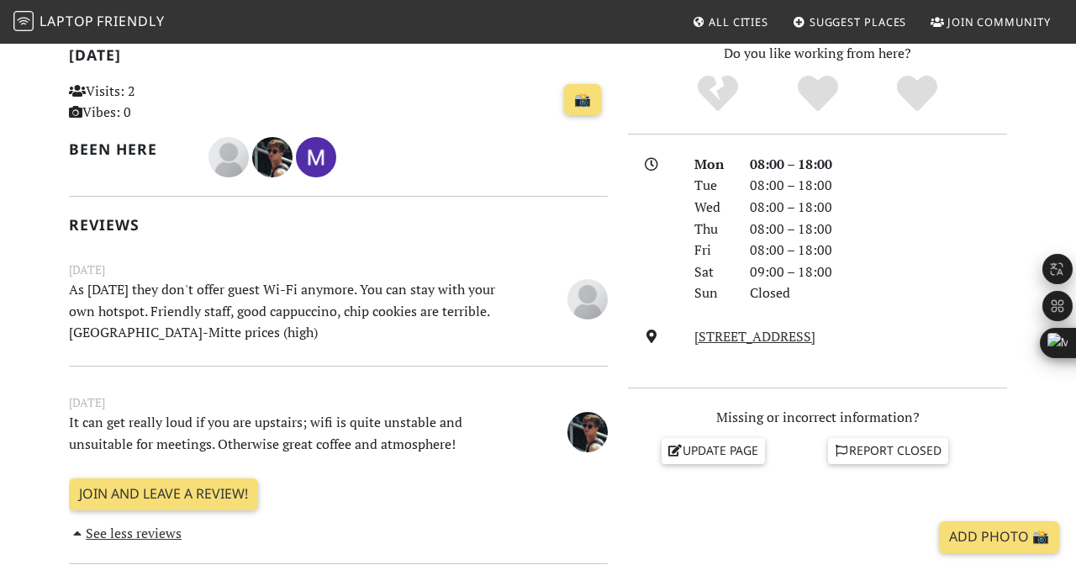
scroll to position [392, 0]
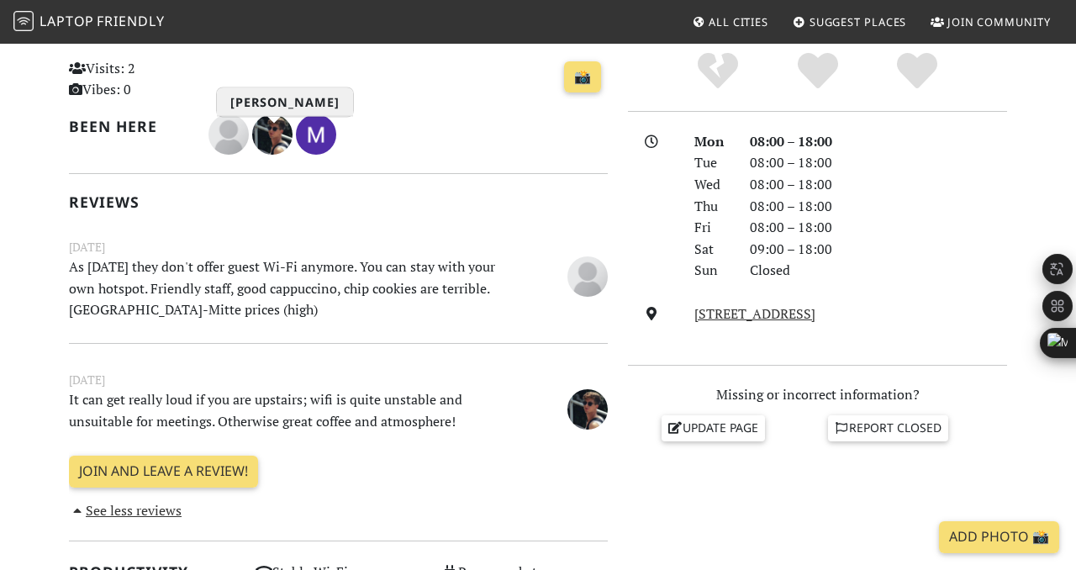
click at [277, 136] on img "Lazar Lukic" at bounding box center [272, 134] width 40 height 40
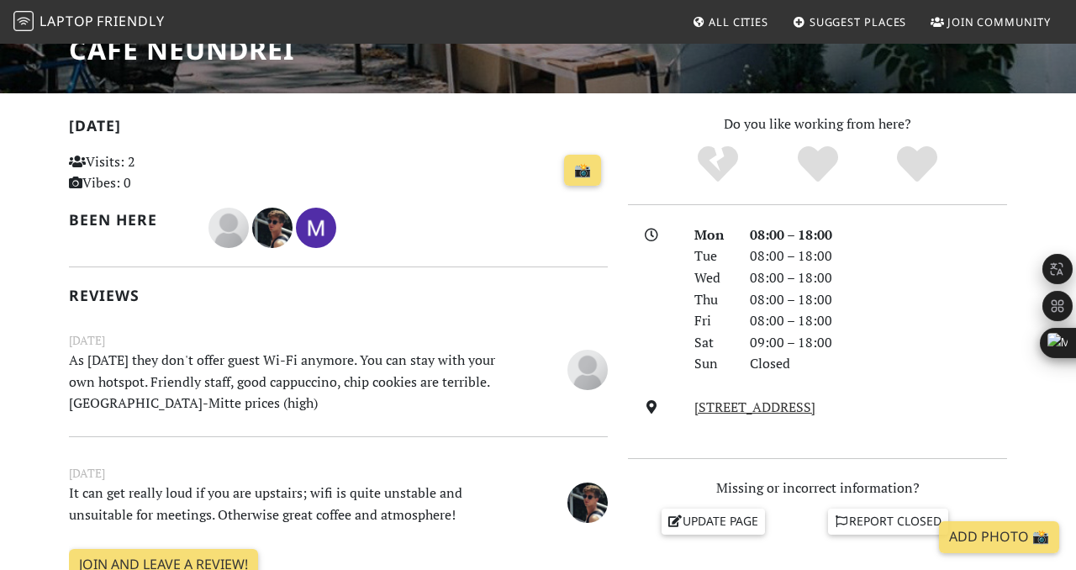
scroll to position [0, 0]
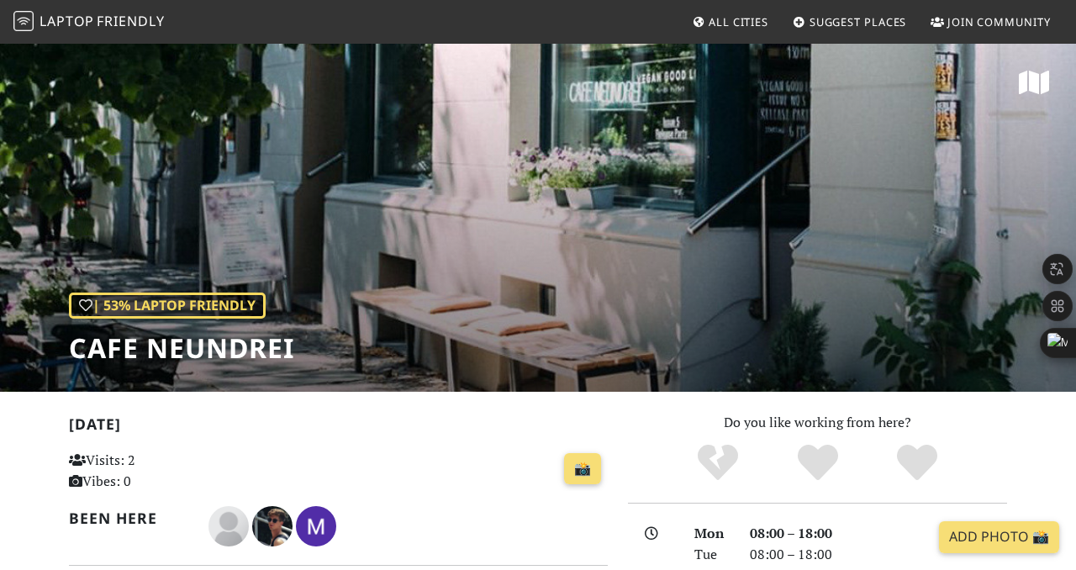
click at [131, 18] on span "Friendly" at bounding box center [130, 21] width 67 height 18
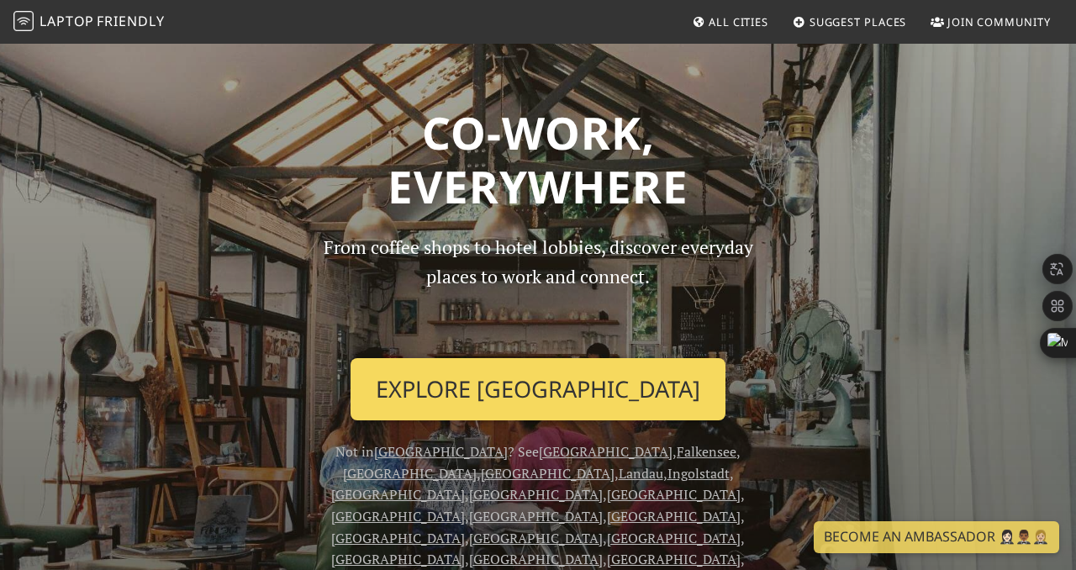
click at [477, 382] on link "Explore [GEOGRAPHIC_DATA]" at bounding box center [538, 389] width 375 height 62
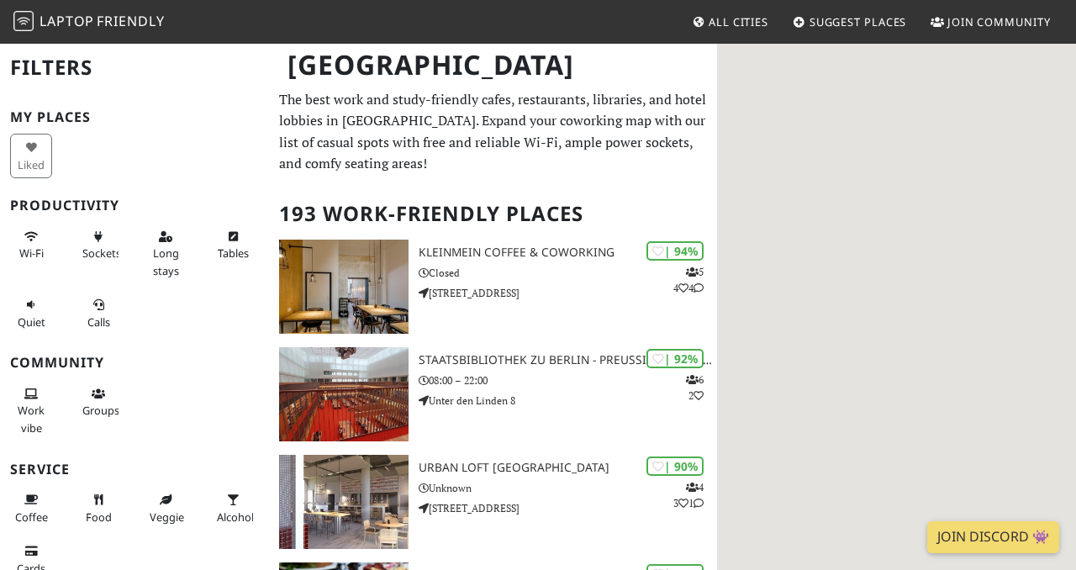
scroll to position [13, 0]
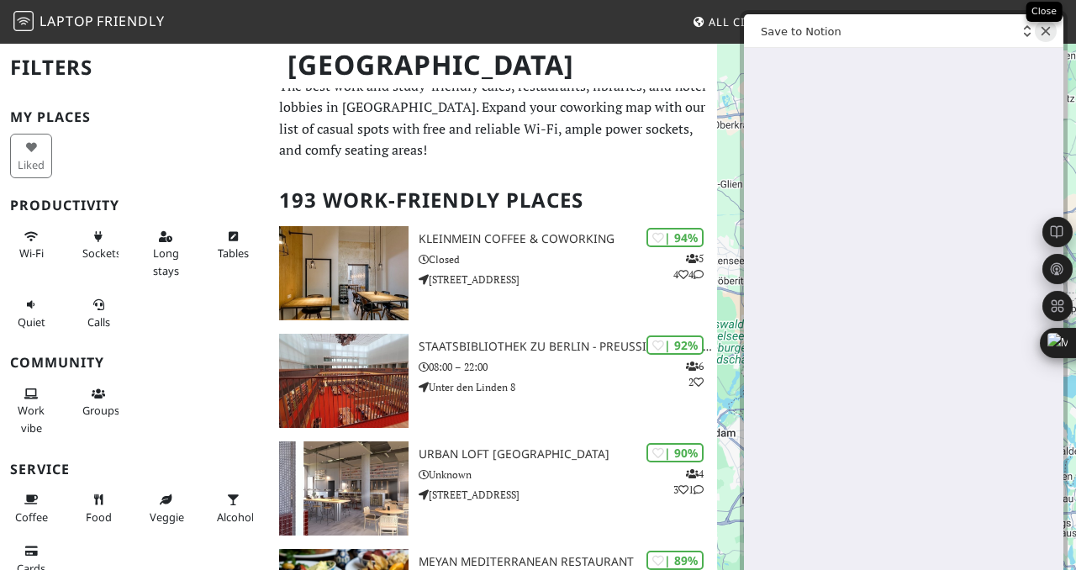
click at [1042, 35] on icon "Close web clipper" at bounding box center [1046, 31] width 12 height 12
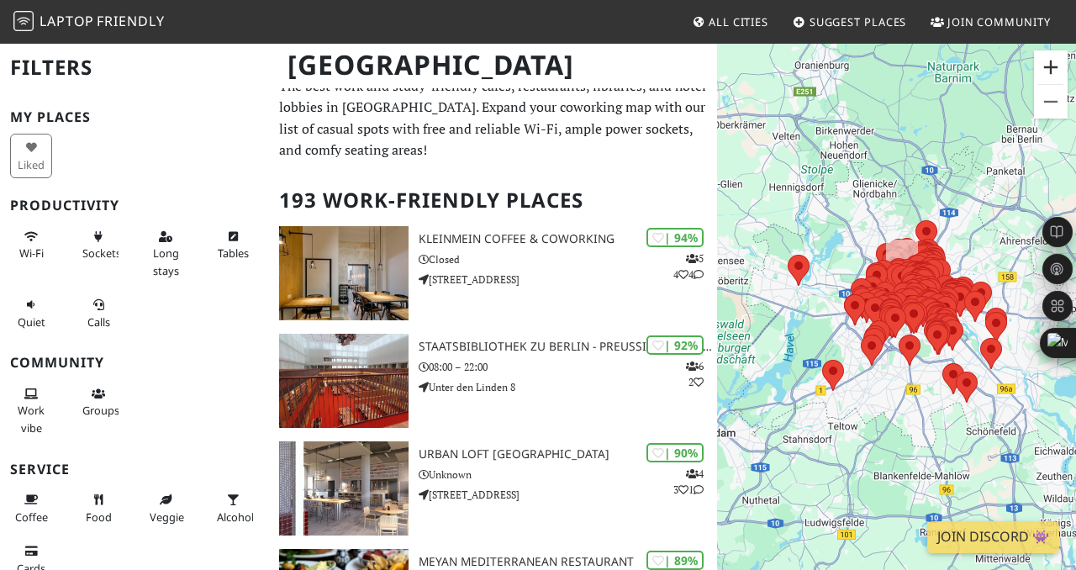
click at [1051, 55] on button "Vergrößern" at bounding box center [1051, 67] width 34 height 34
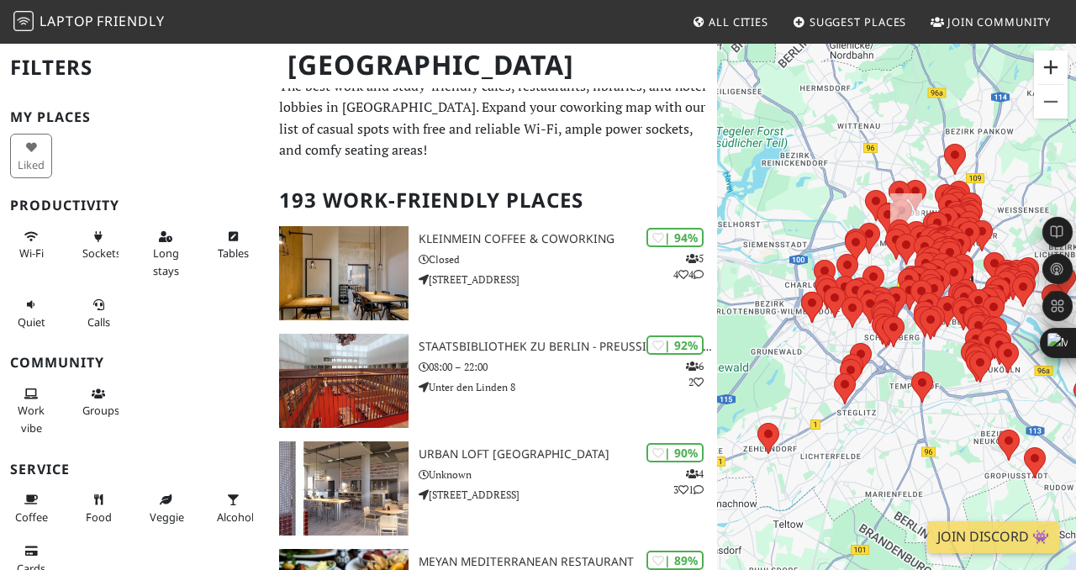
click at [1051, 55] on button "Vergrößern" at bounding box center [1051, 67] width 34 height 34
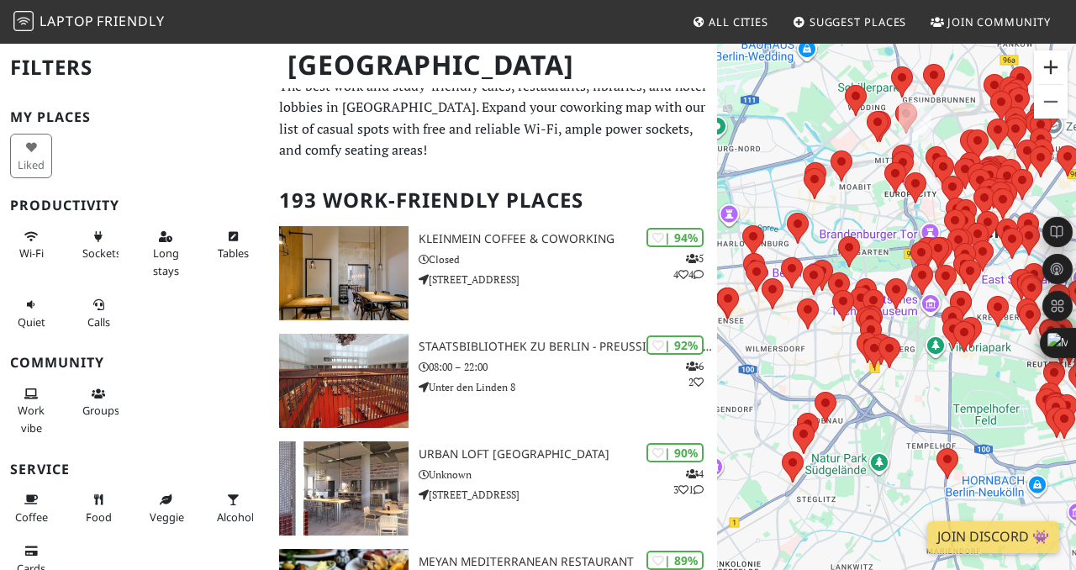
click at [1051, 55] on button "Vergrößern" at bounding box center [1051, 67] width 34 height 34
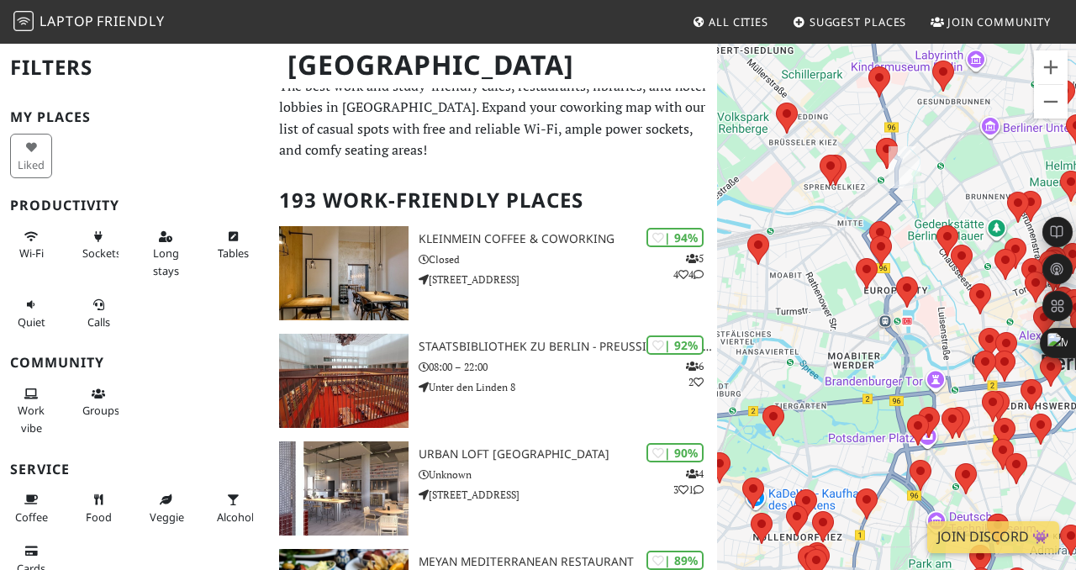
drag, startPoint x: 892, startPoint y: 164, endPoint x: 865, endPoint y: 444, distance: 281.2
click at [865, 444] on div "Um von einem Element zum anderen zu gelangen, drückst du die Pfeiltasten entspr…" at bounding box center [896, 327] width 359 height 570
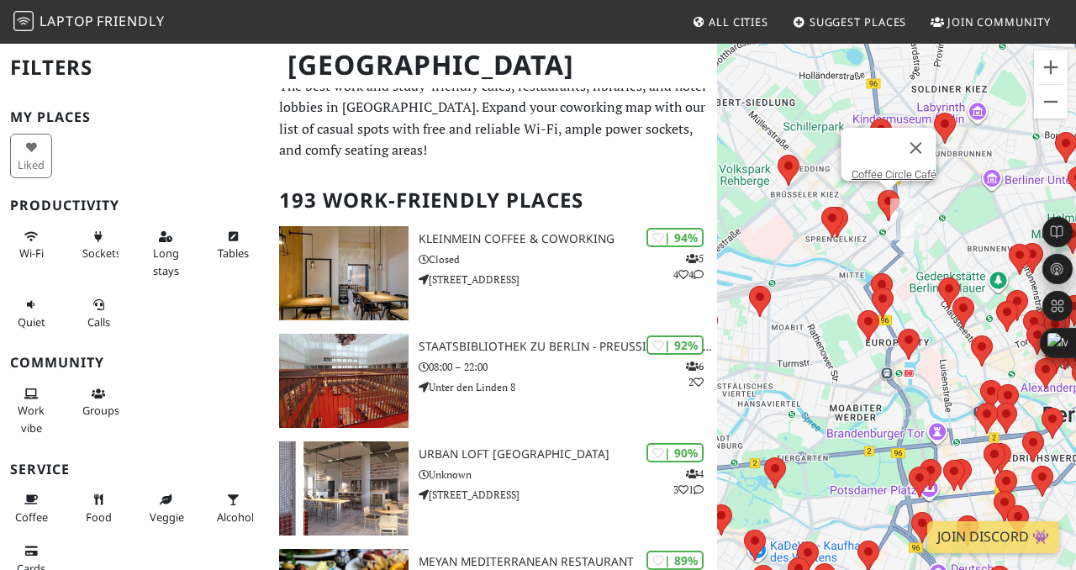
click at [878, 190] on area at bounding box center [878, 190] width 0 height 0
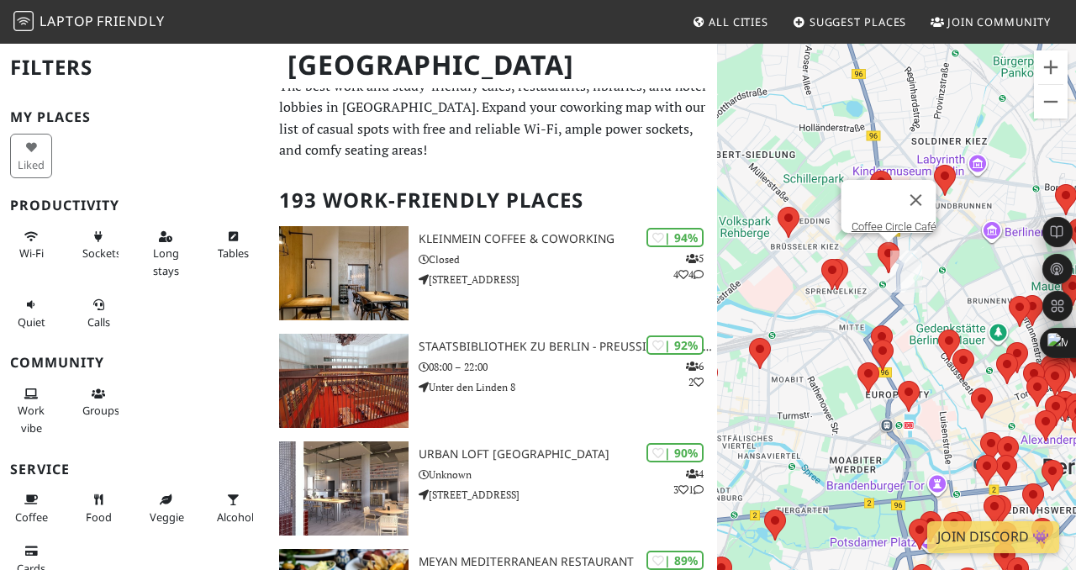
click at [974, 195] on div "Um von einem Element zum anderen zu gelangen, drückst du die Pfeiltasten entspr…" at bounding box center [896, 327] width 359 height 570
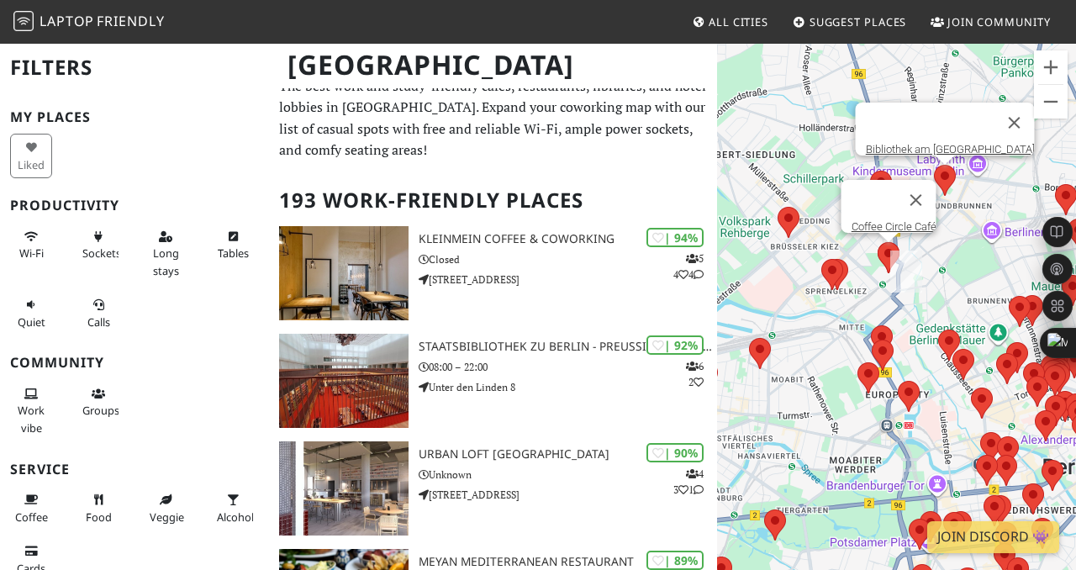
click at [934, 165] on area at bounding box center [934, 165] width 0 height 0
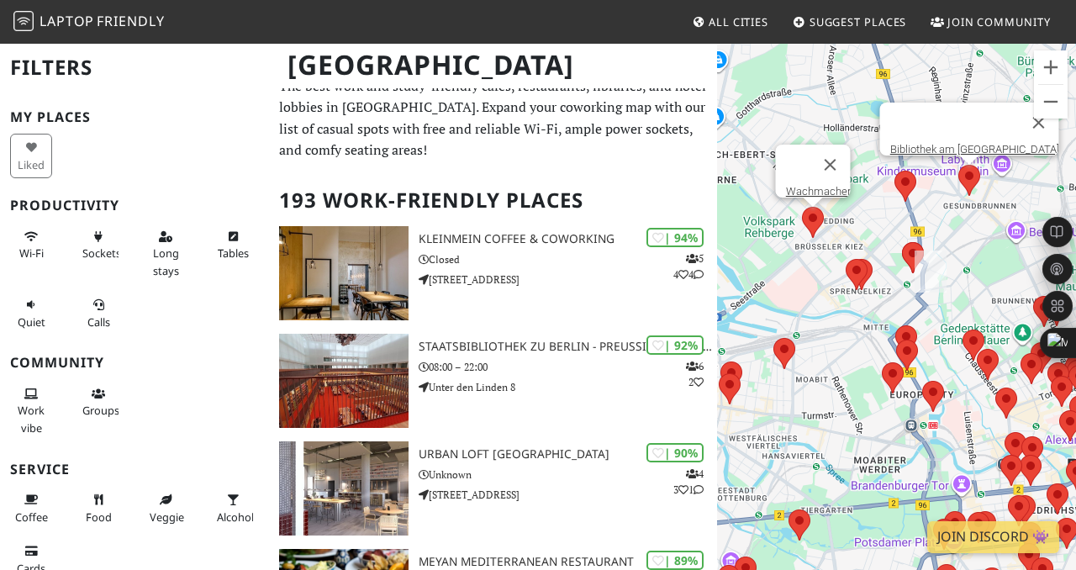
click at [793, 226] on div "Um von einem Element zum anderen zu gelangen, drückst du die Pfeiltasten entspr…" at bounding box center [896, 327] width 359 height 570
click at [802, 207] on area at bounding box center [802, 207] width 0 height 0
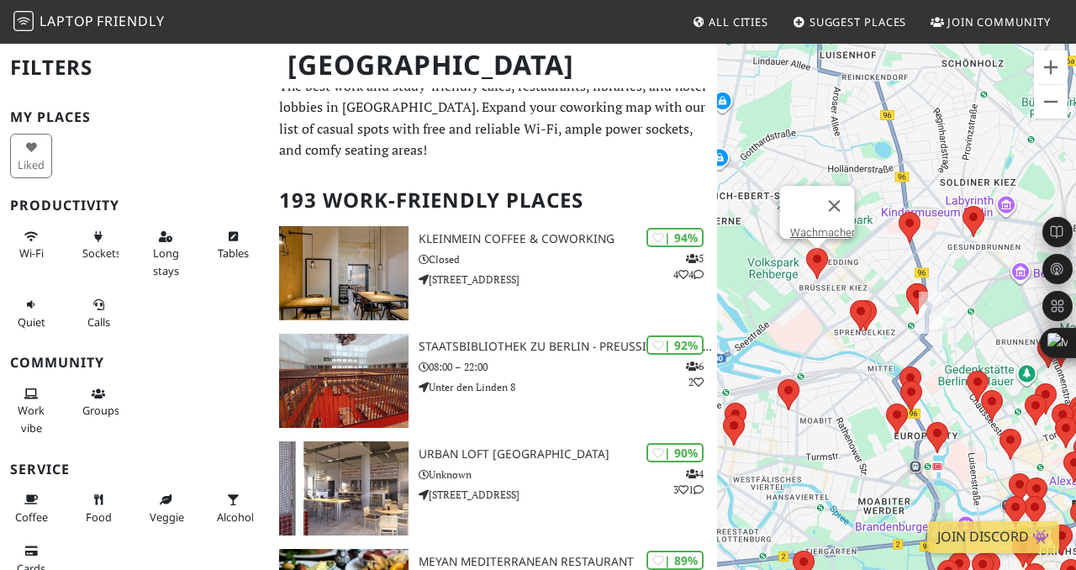
drag, startPoint x: 925, startPoint y: 335, endPoint x: 886, endPoint y: 327, distance: 39.6
click at [886, 327] on div "Um von einem Element zum anderen zu gelangen, drückst du die Pfeiltasten entspr…" at bounding box center [896, 327] width 359 height 570
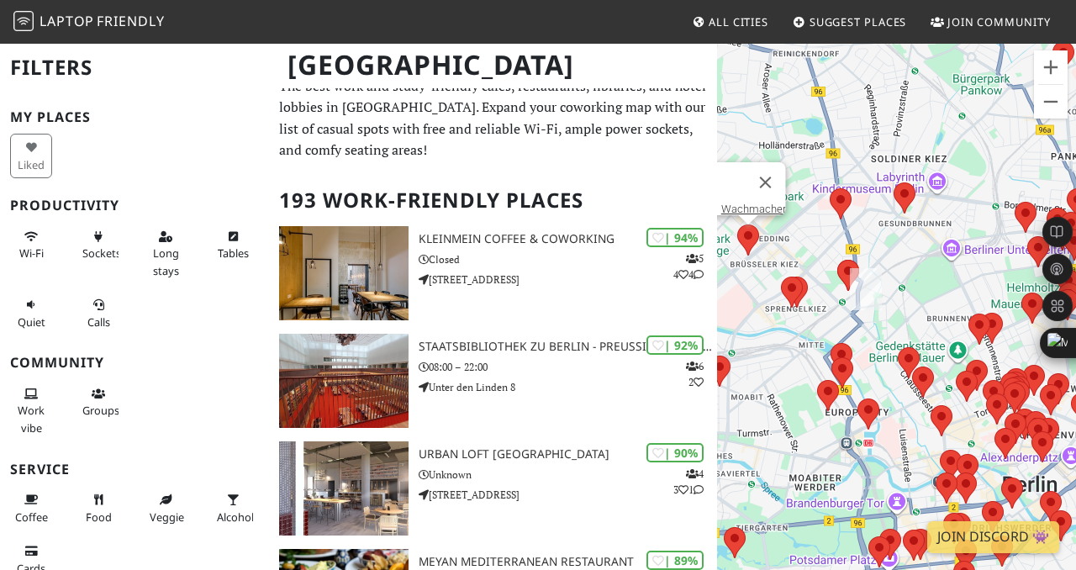
drag, startPoint x: 886, startPoint y: 327, endPoint x: 814, endPoint y: 303, distance: 75.5
click at [814, 303] on div "Um von einem Element zum anderen zu gelangen, drückst du die Pfeiltasten entspr…" at bounding box center [896, 327] width 359 height 570
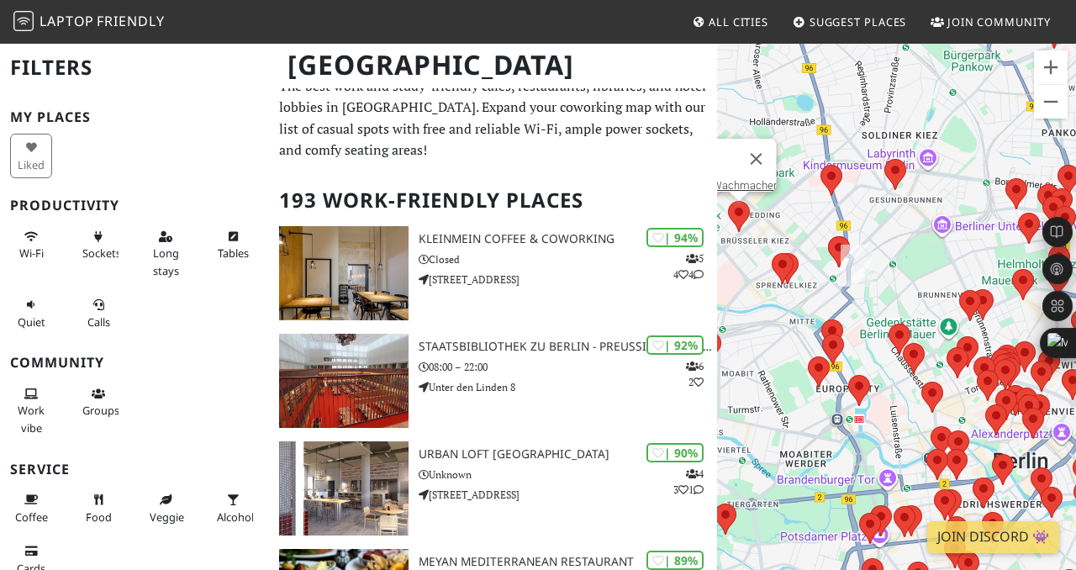
drag, startPoint x: 925, startPoint y: 265, endPoint x: 922, endPoint y: 246, distance: 18.8
click at [922, 246] on div "Um von einem Element zum anderen zu gelangen, drückst du die Pfeiltasten entspr…" at bounding box center [896, 327] width 359 height 570
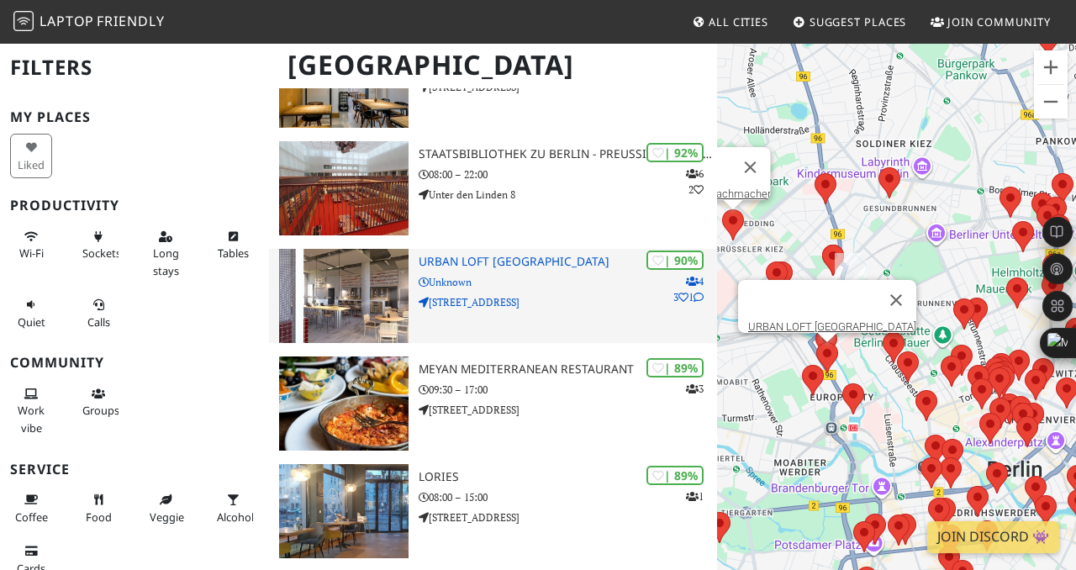
scroll to position [233, 0]
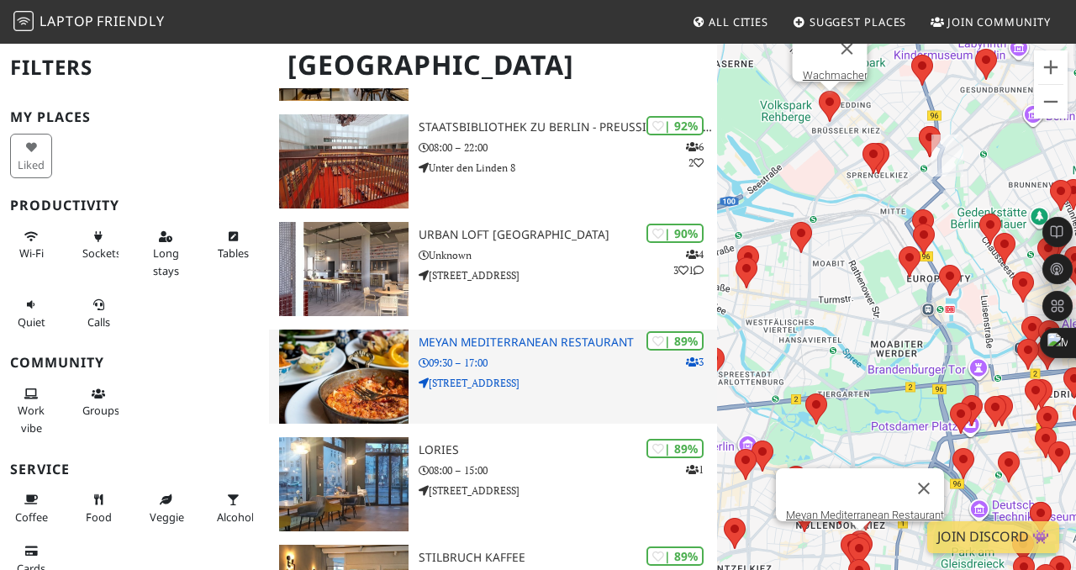
click at [577, 350] on div "| 89% 3 Meyan Mediterranean Restaurant 09:30 – 17:00 [STREET_ADDRESS]" at bounding box center [568, 376] width 299 height 94
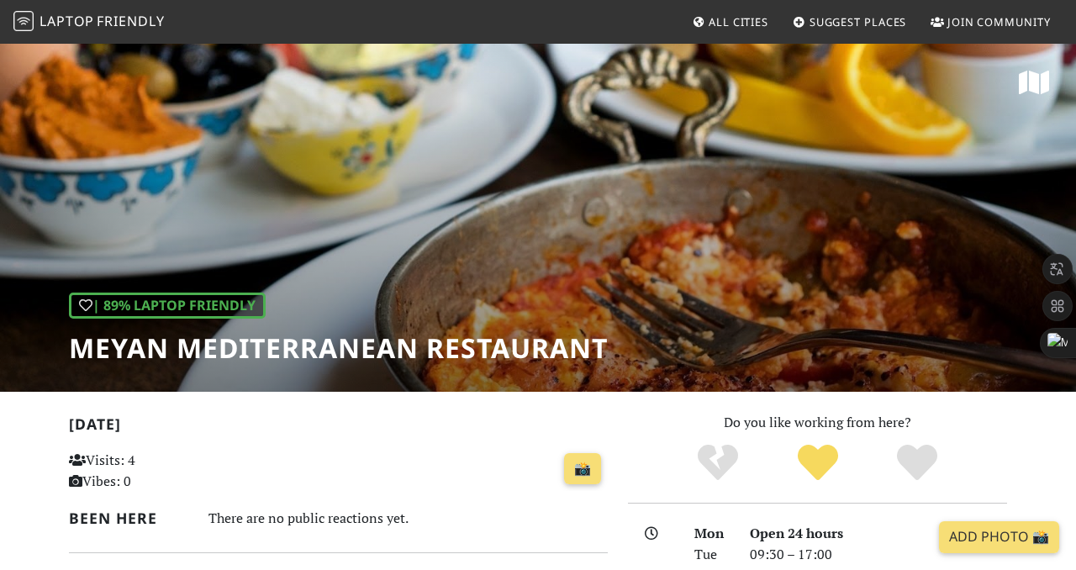
click at [501, 345] on h1 "Meyan Mediterranean Restaurant" at bounding box center [338, 348] width 539 height 32
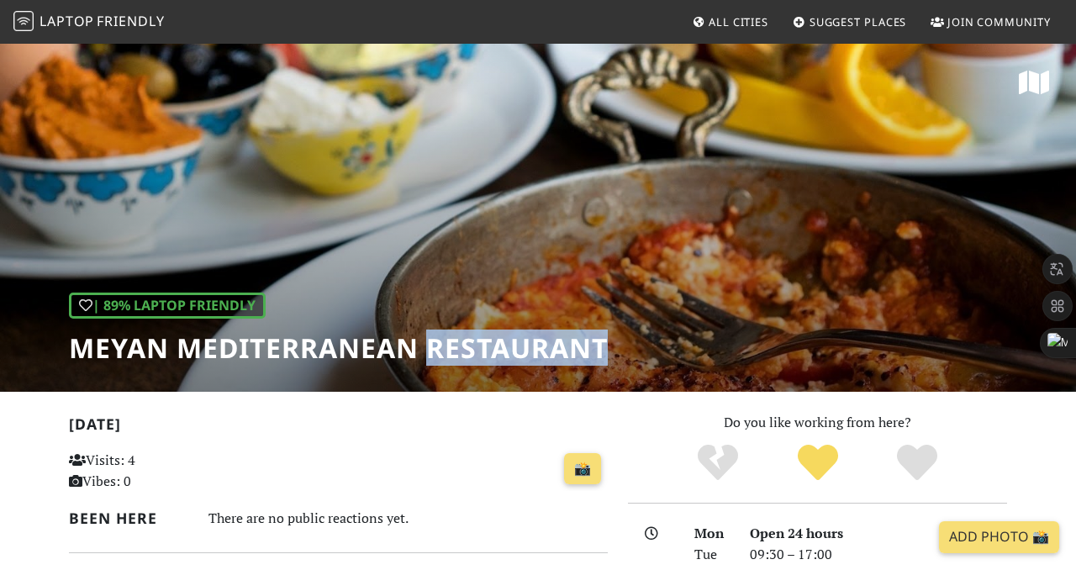
click at [501, 345] on h1 "Meyan Mediterranean Restaurant" at bounding box center [338, 348] width 539 height 32
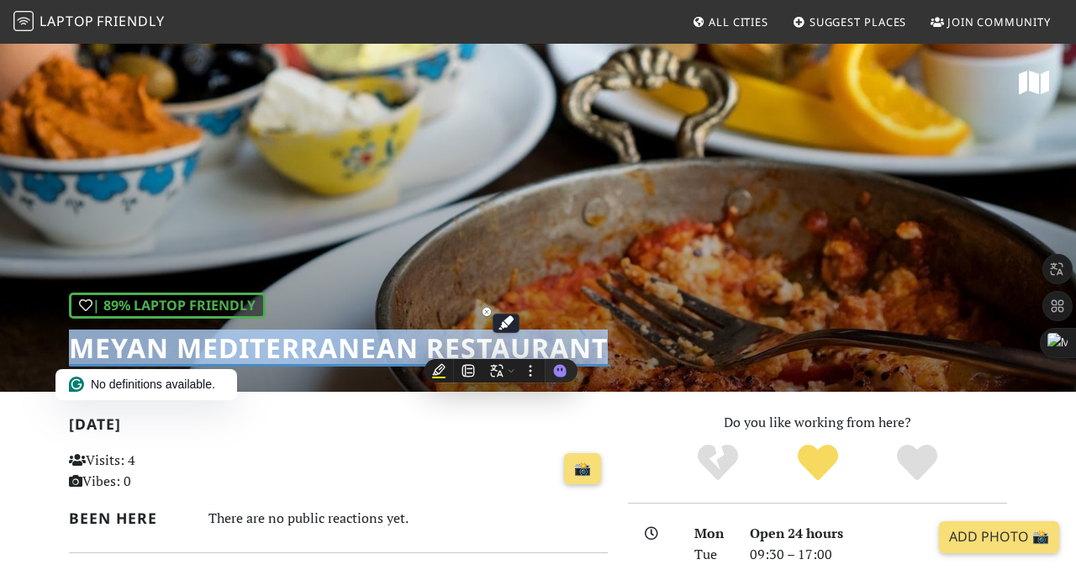
copy div "Meyan Mediterranean Restaurant"
